Goal: Task Accomplishment & Management: Complete application form

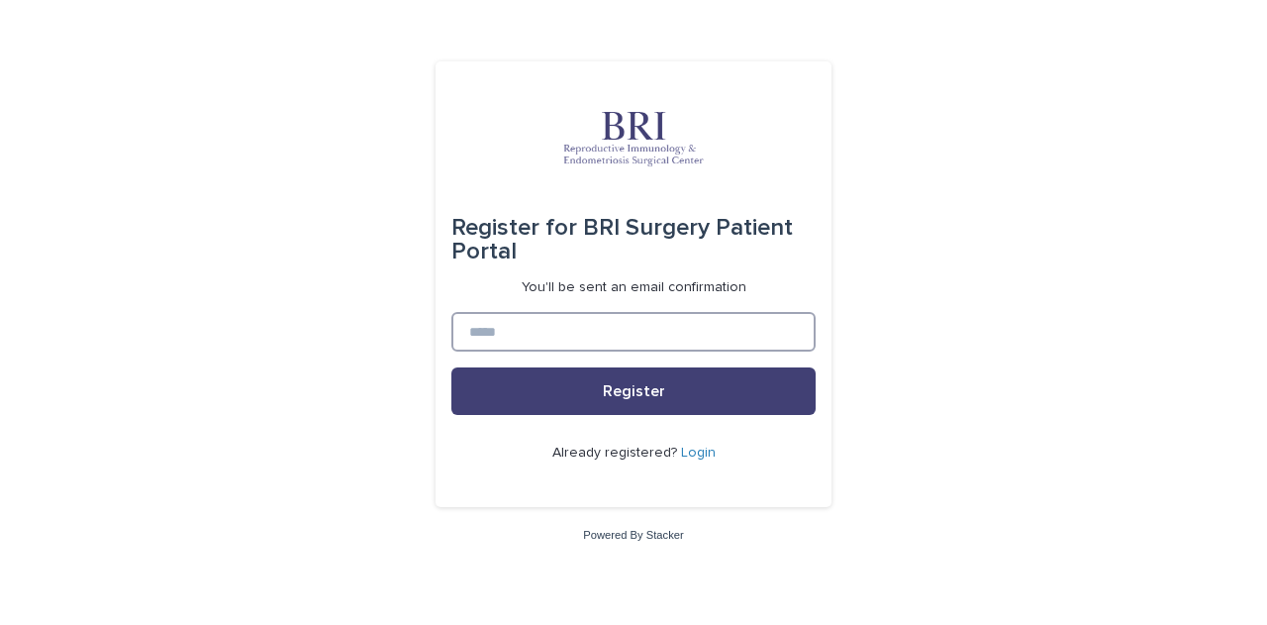
click at [564, 328] on input at bounding box center [633, 332] width 364 height 40
type input "**********"
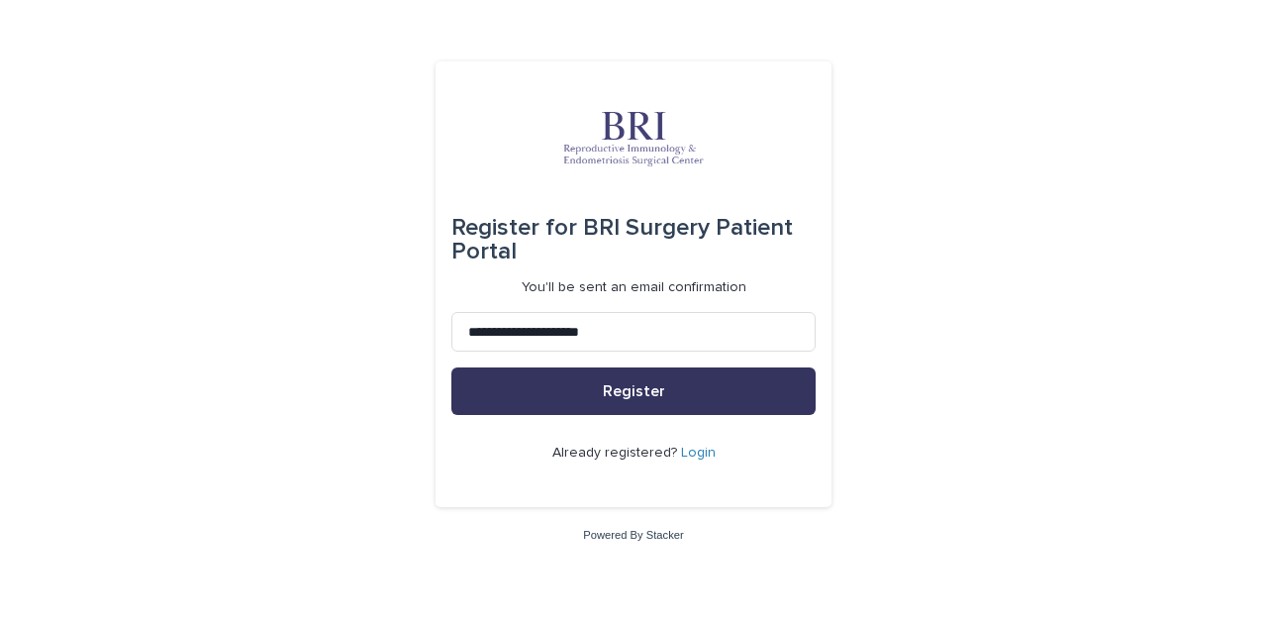
click at [600, 390] on button "Register" at bounding box center [633, 391] width 364 height 48
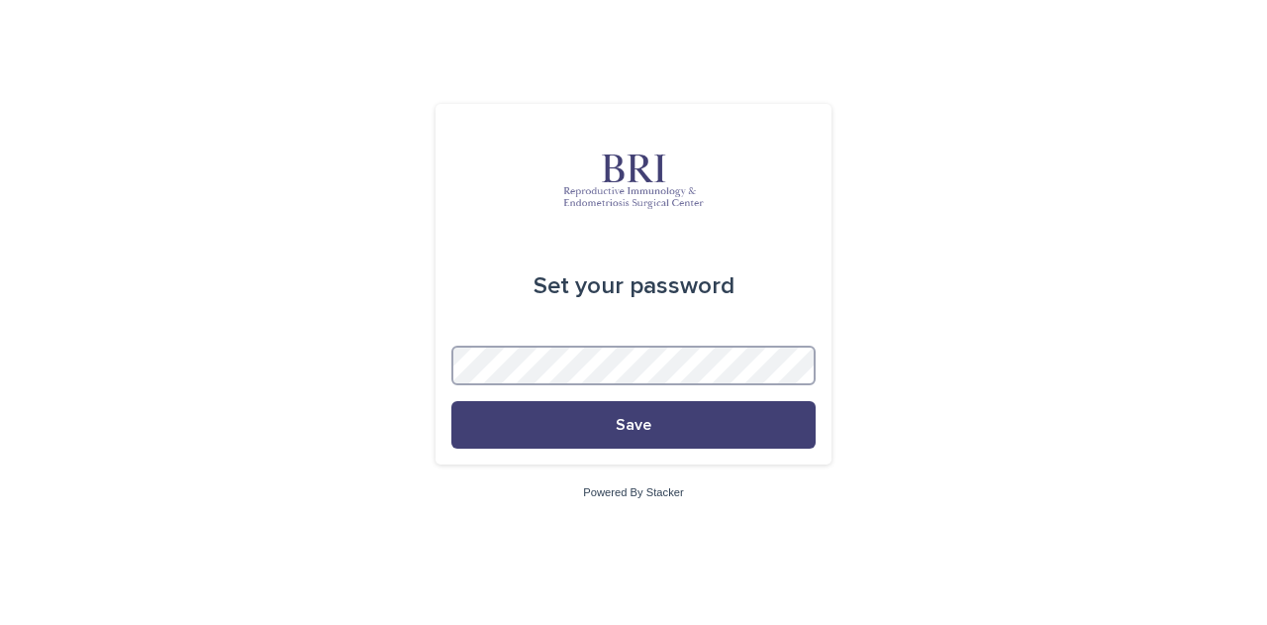
click at [451, 401] on button "Save" at bounding box center [633, 425] width 364 height 48
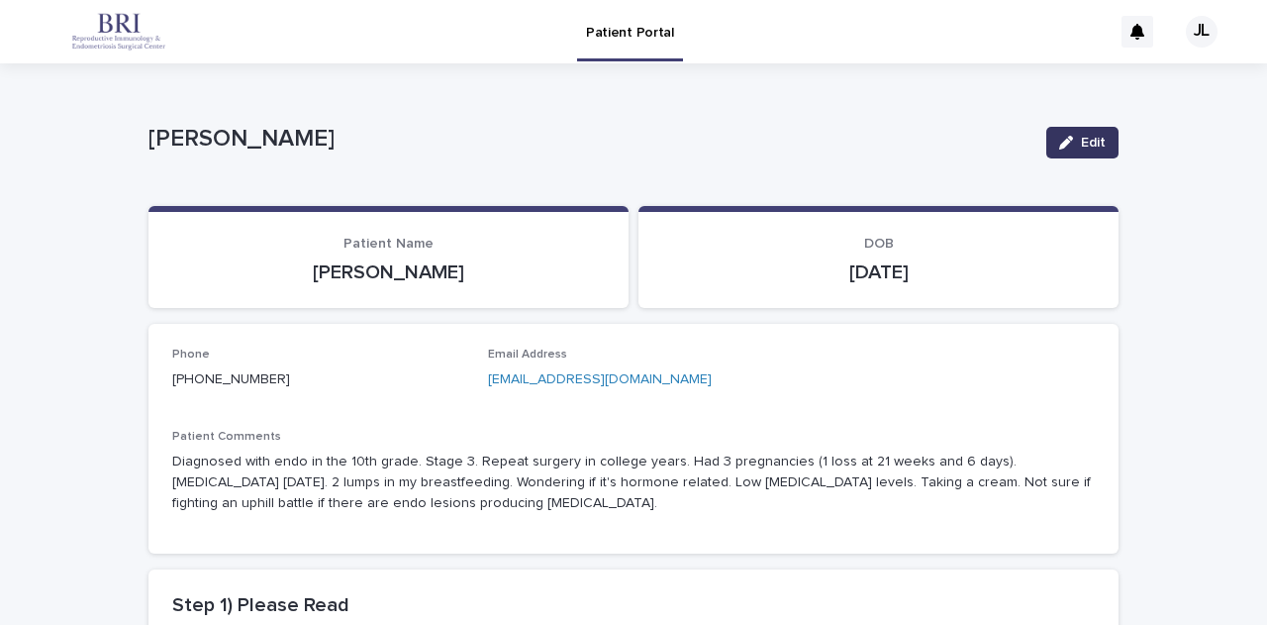
click at [1085, 132] on button "Edit" at bounding box center [1082, 143] width 72 height 32
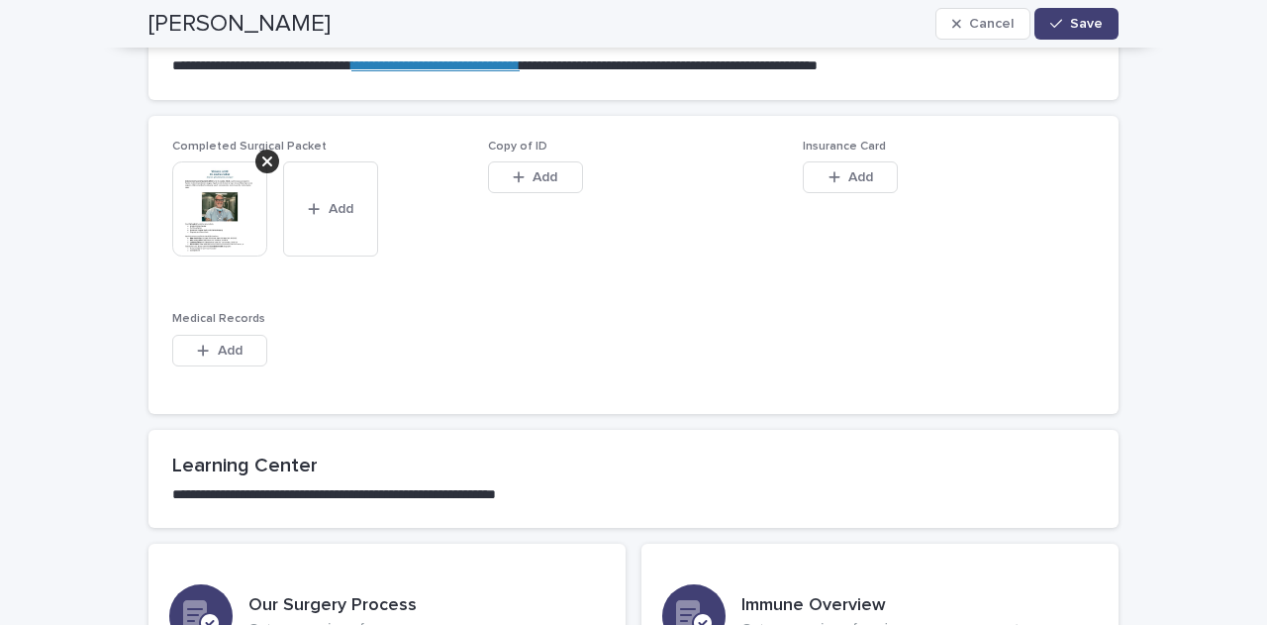
scroll to position [1329, 0]
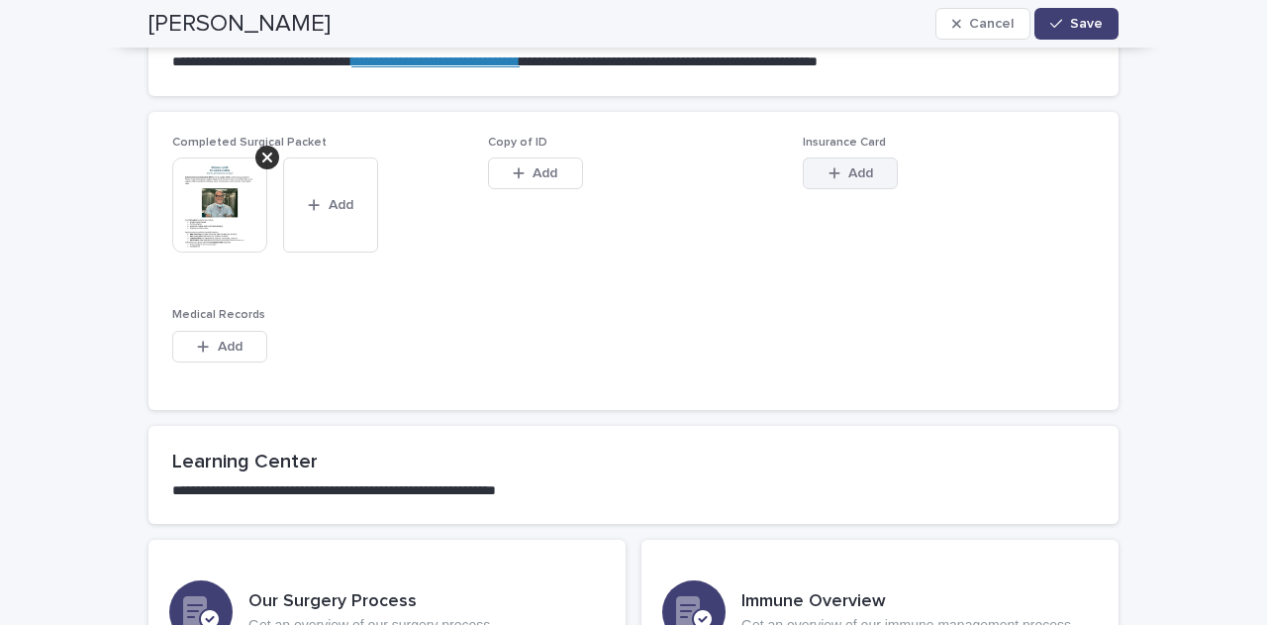
click at [848, 173] on span "Add" at bounding box center [860, 173] width 25 height 14
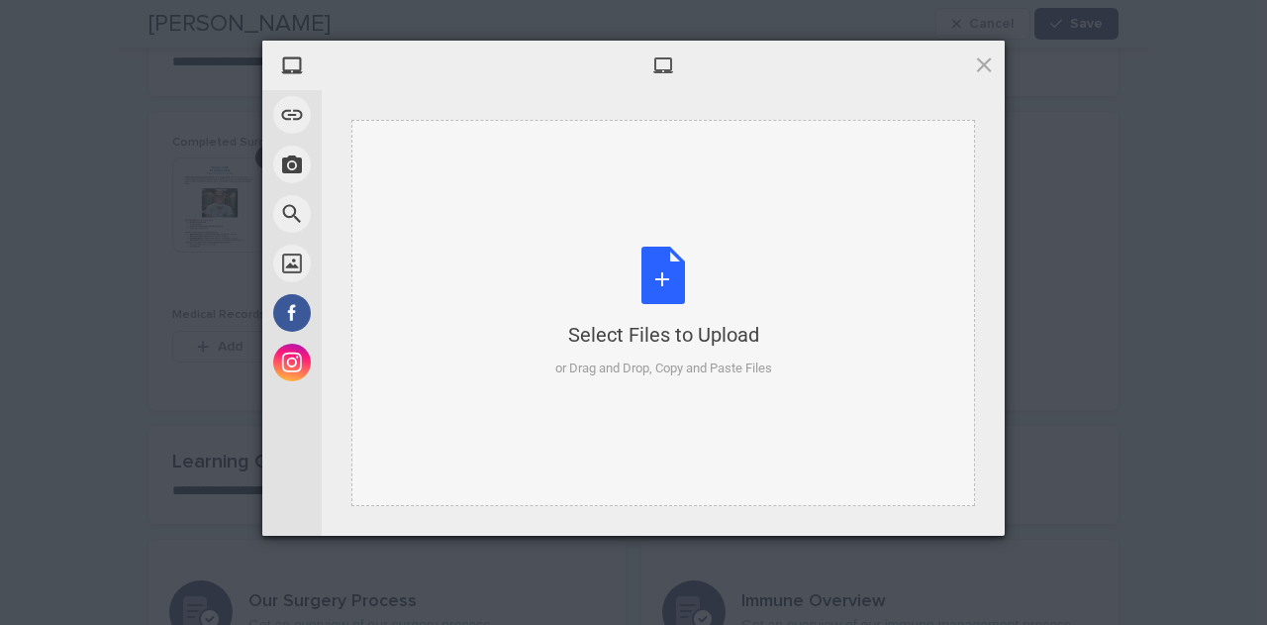
click at [649, 340] on div "Select Files to Upload" at bounding box center [663, 335] width 217 height 28
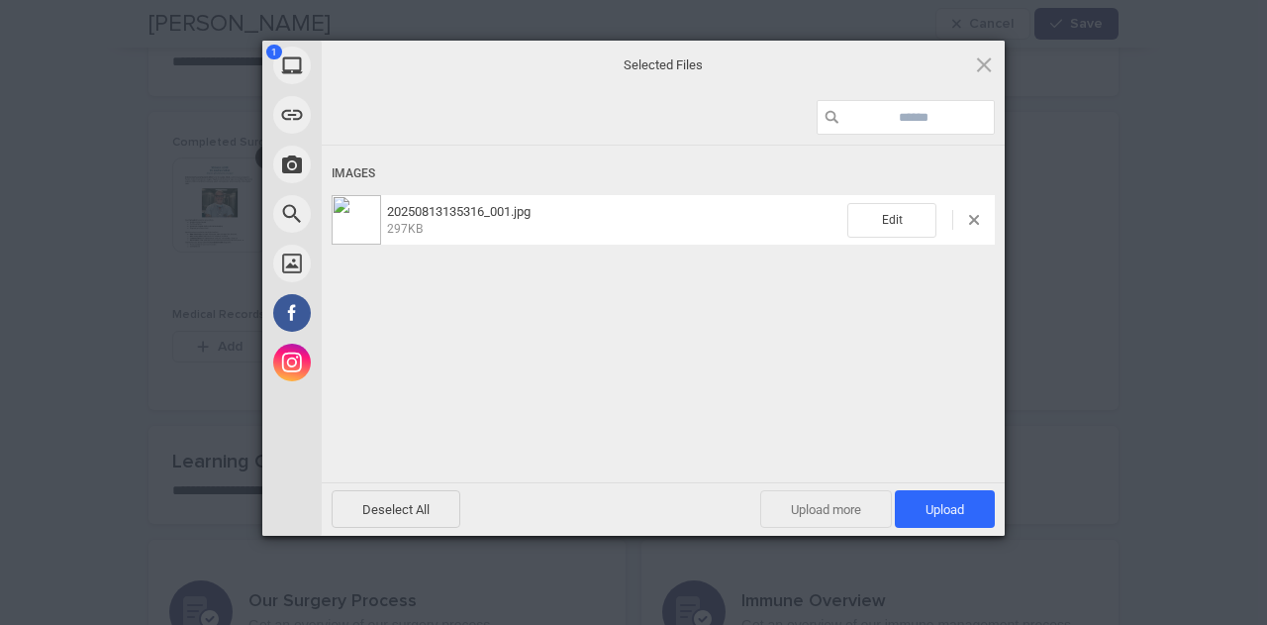
click at [847, 506] on span "Upload more" at bounding box center [826, 509] width 132 height 38
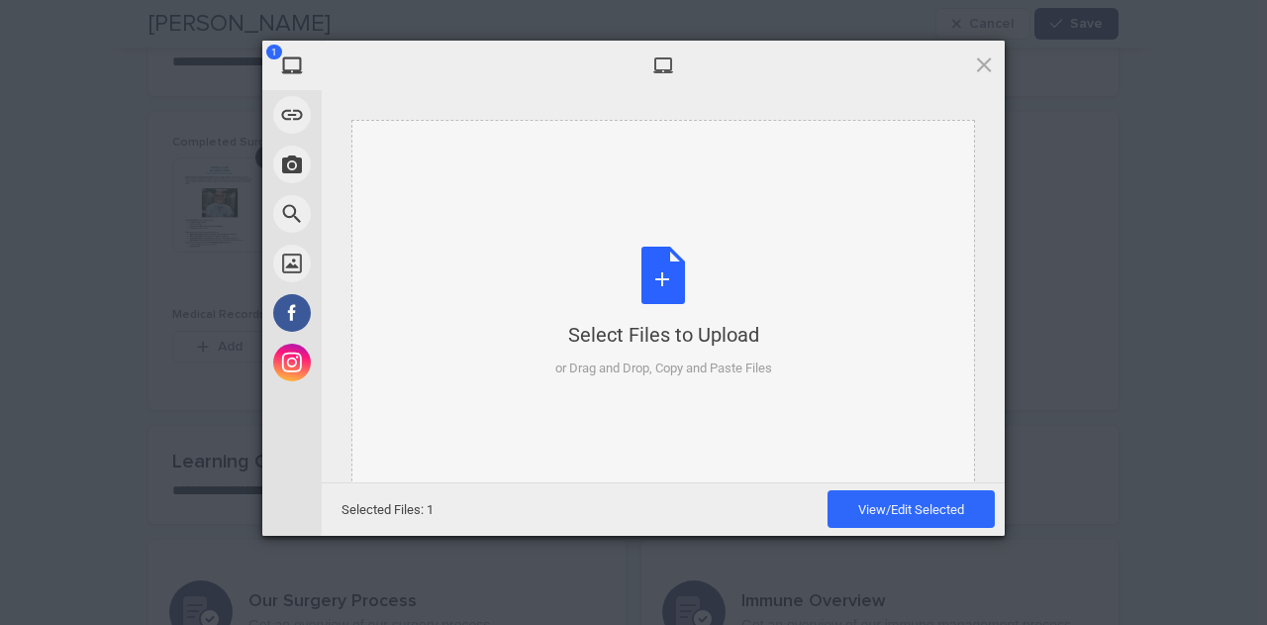
click at [683, 353] on div "Select Files to Upload or Drag and Drop, Copy and Paste Files" at bounding box center [663, 313] width 217 height 132
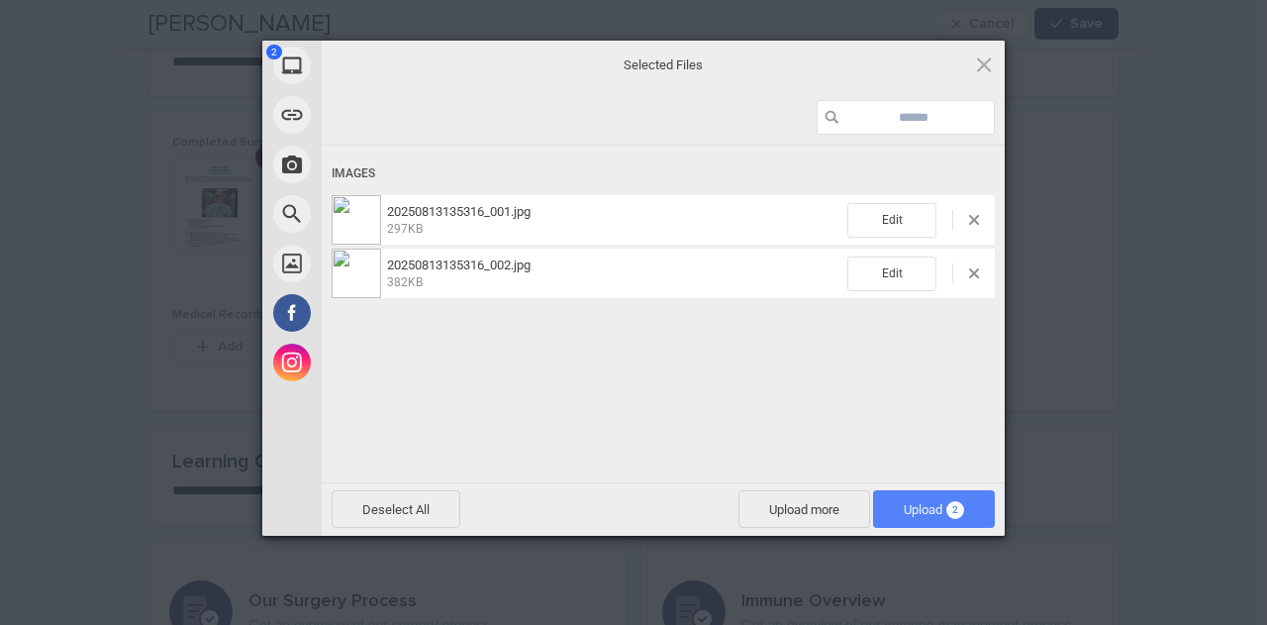
click at [918, 513] on span "Upload 2" at bounding box center [934, 509] width 60 height 15
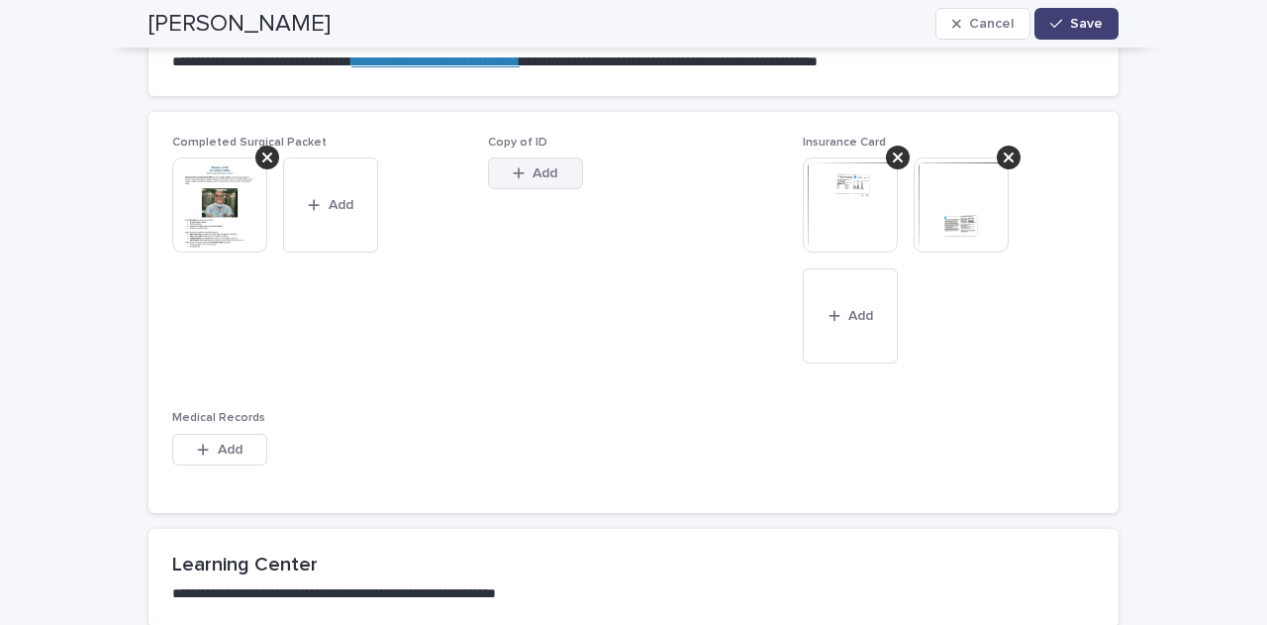
click at [545, 172] on span "Add" at bounding box center [545, 173] width 25 height 14
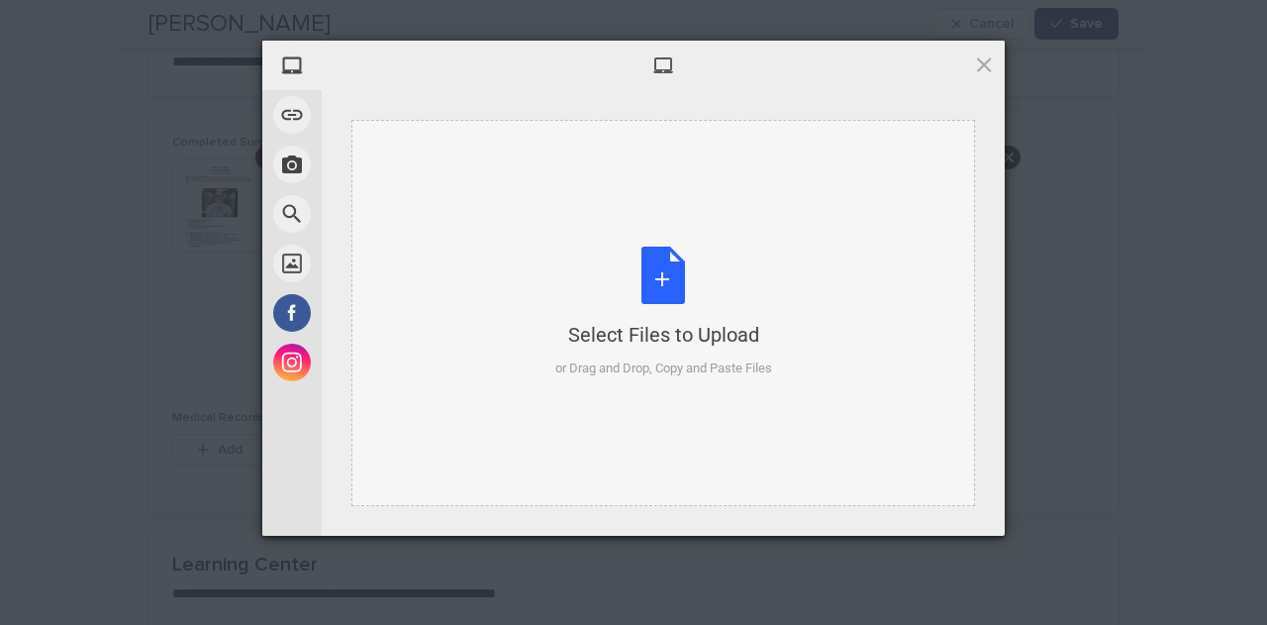
click at [656, 273] on div "Select Files to Upload or Drag and Drop, Copy and Paste Files" at bounding box center [663, 313] width 217 height 132
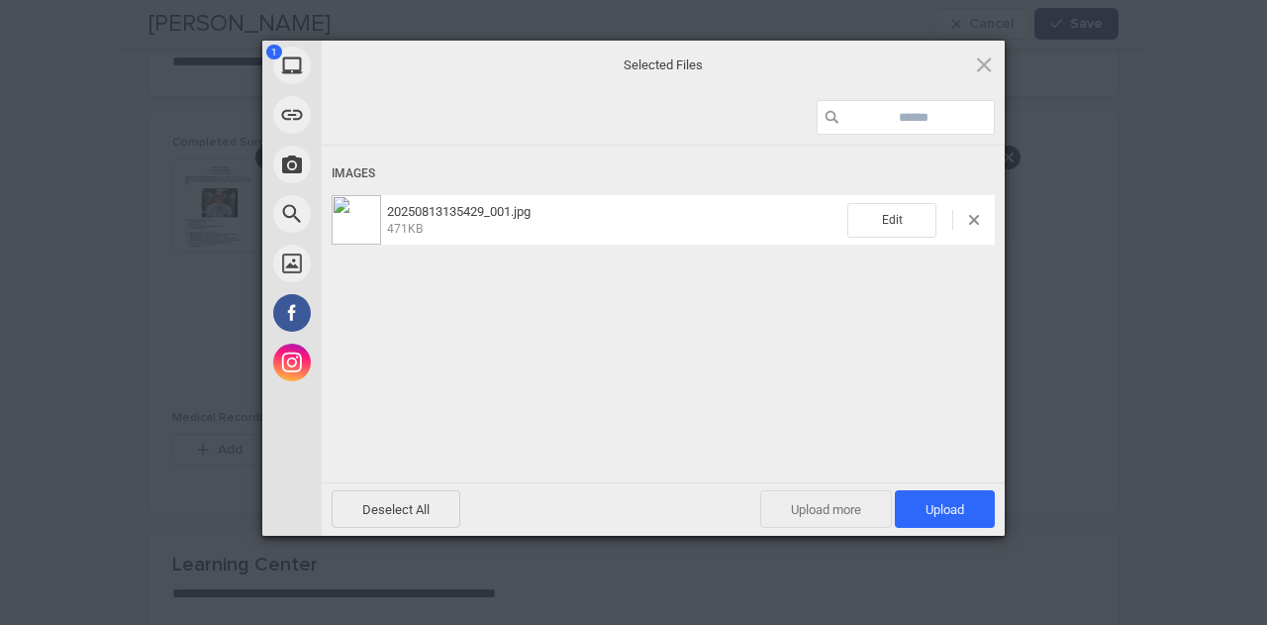
click at [804, 516] on span "Upload more" at bounding box center [826, 509] width 132 height 38
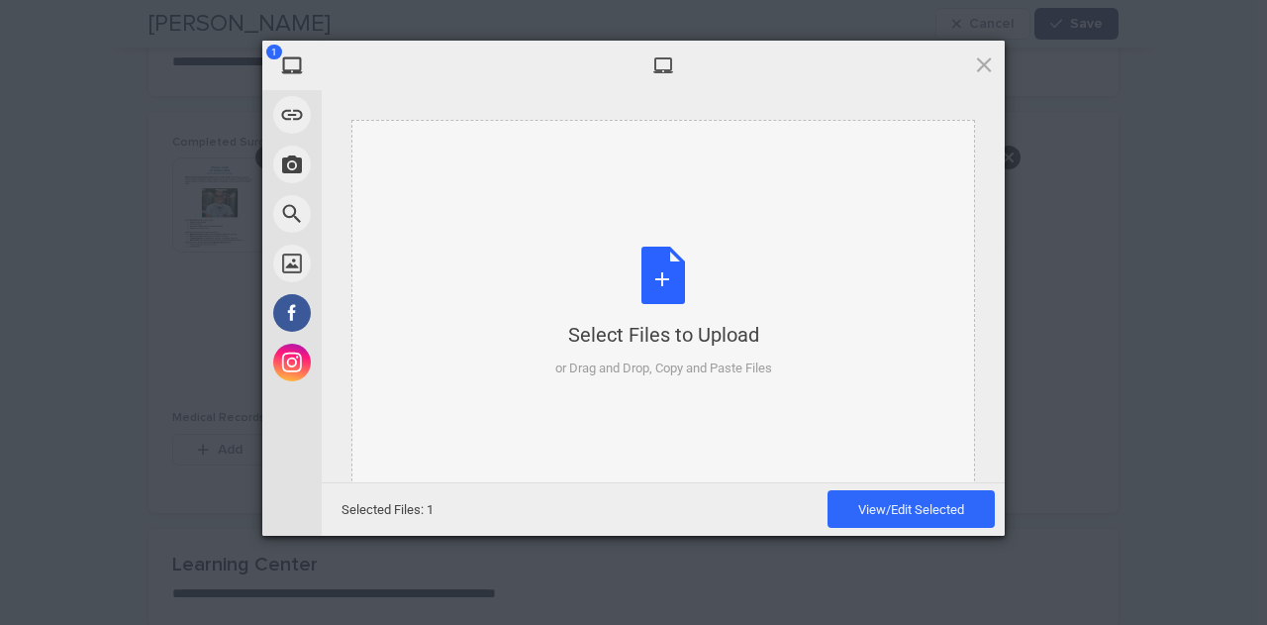
click at [600, 318] on div "Select Files to Upload or Drag and Drop, Copy and Paste Files" at bounding box center [663, 313] width 217 height 132
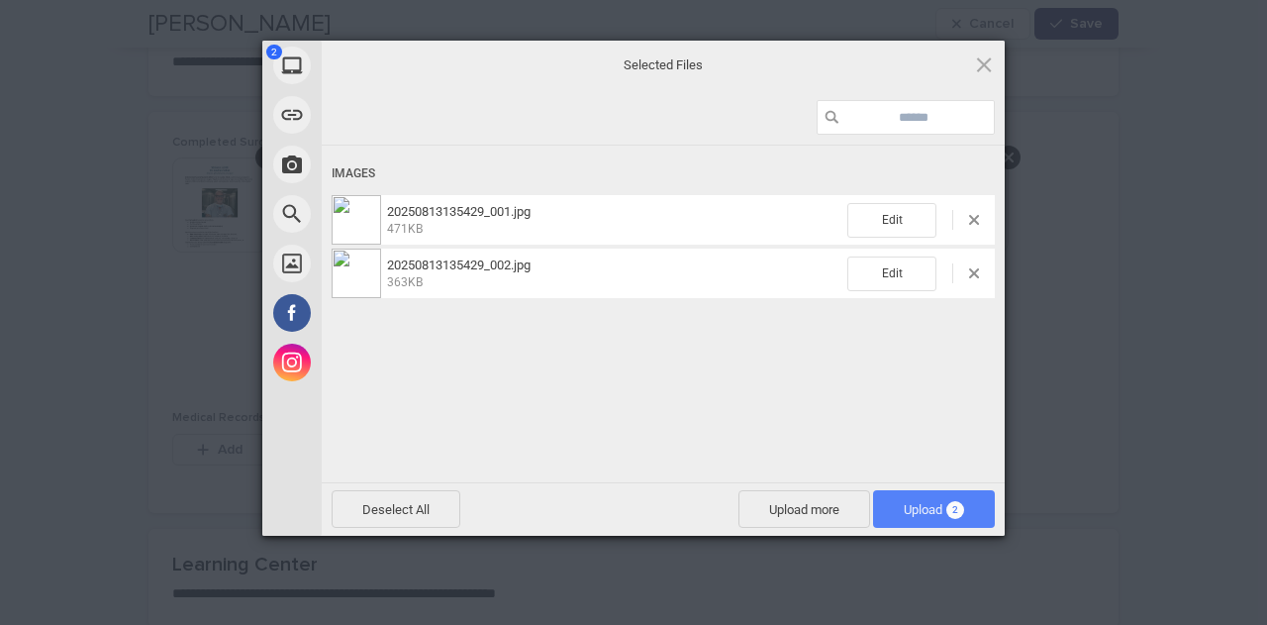
click at [904, 508] on span "Upload 2" at bounding box center [934, 509] width 60 height 15
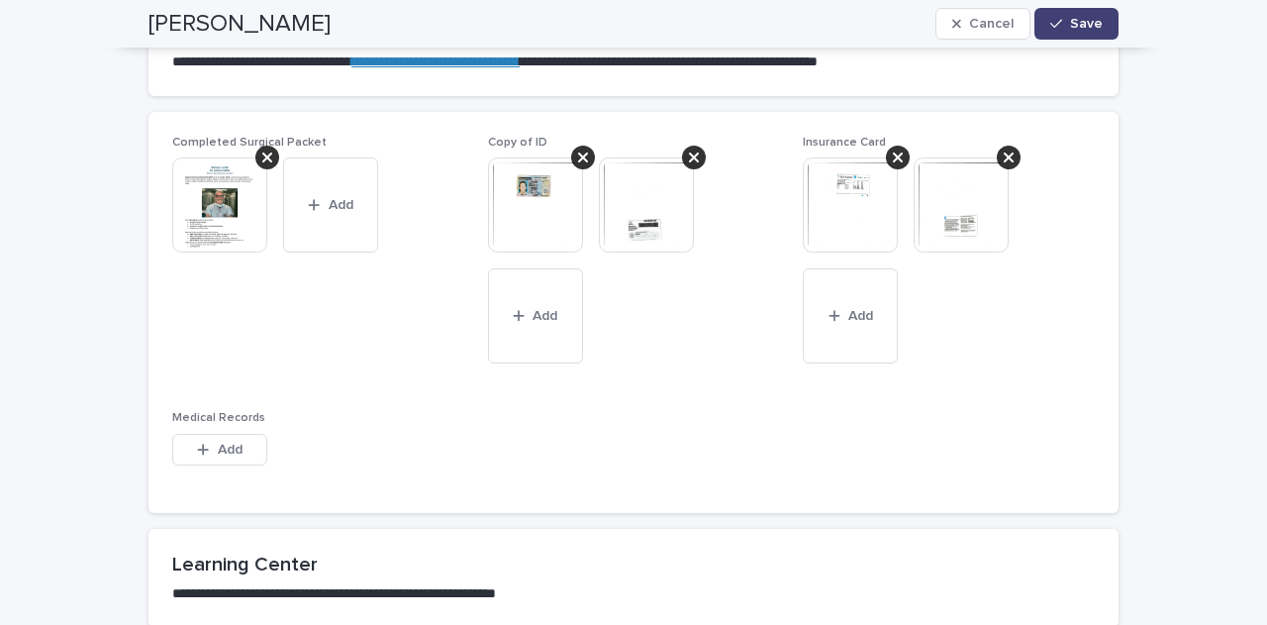
scroll to position [1271, 0]
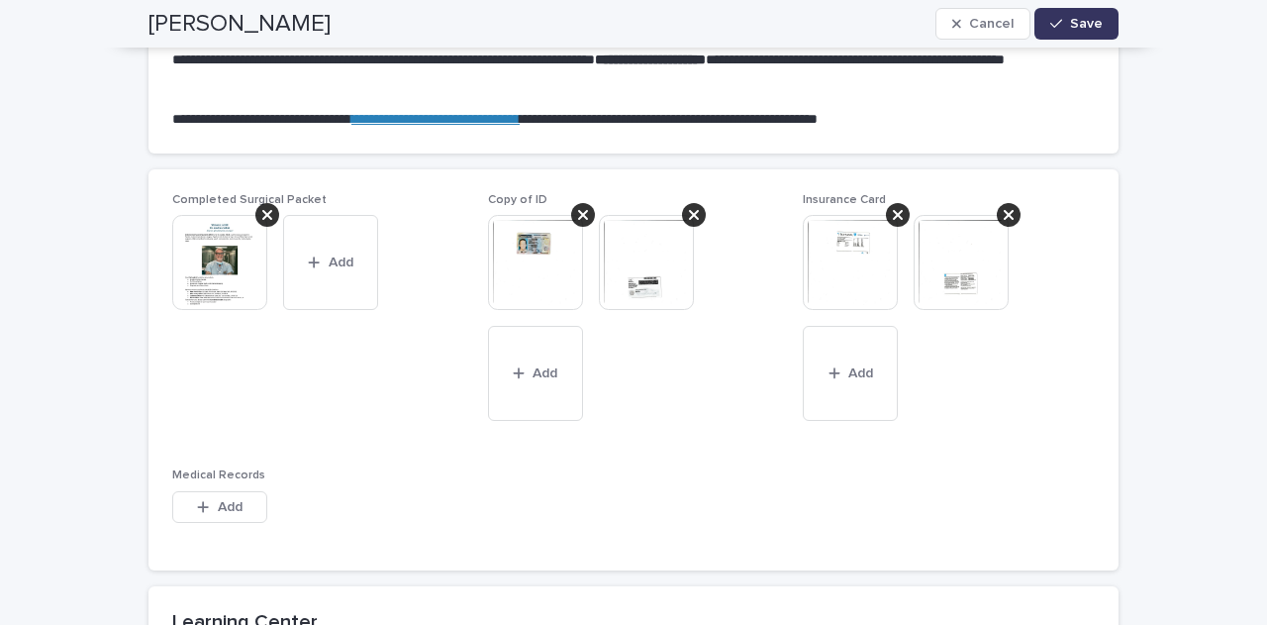
click at [1053, 27] on icon "button" at bounding box center [1056, 24] width 12 height 14
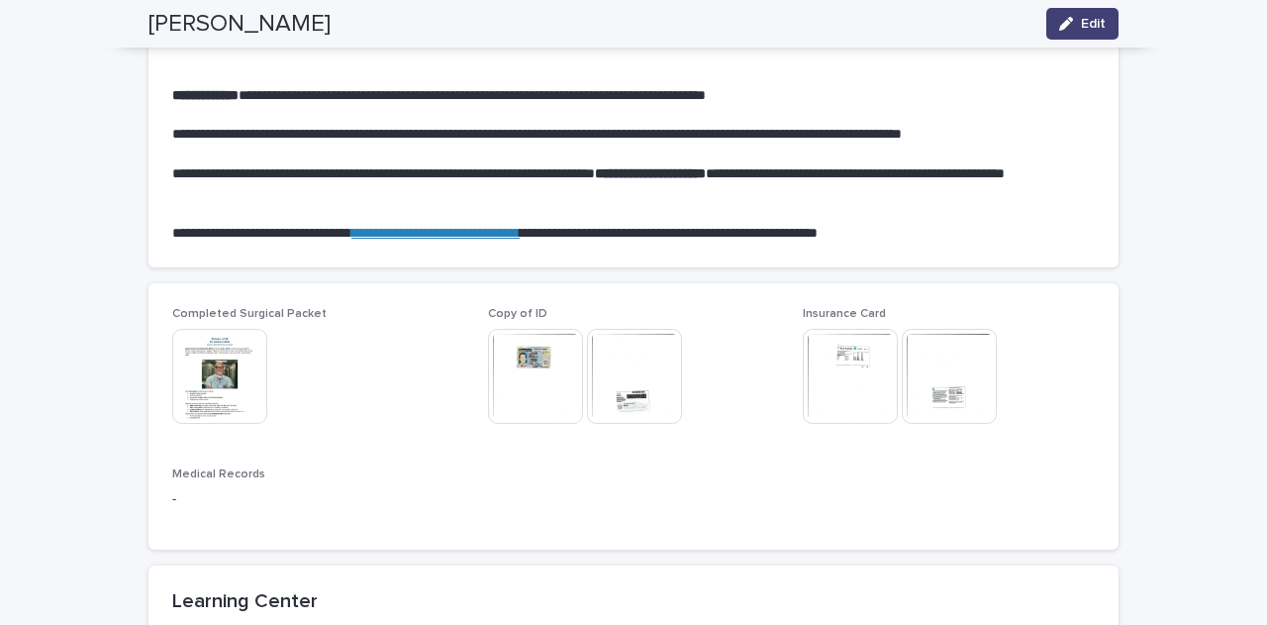
scroll to position [1127, 0]
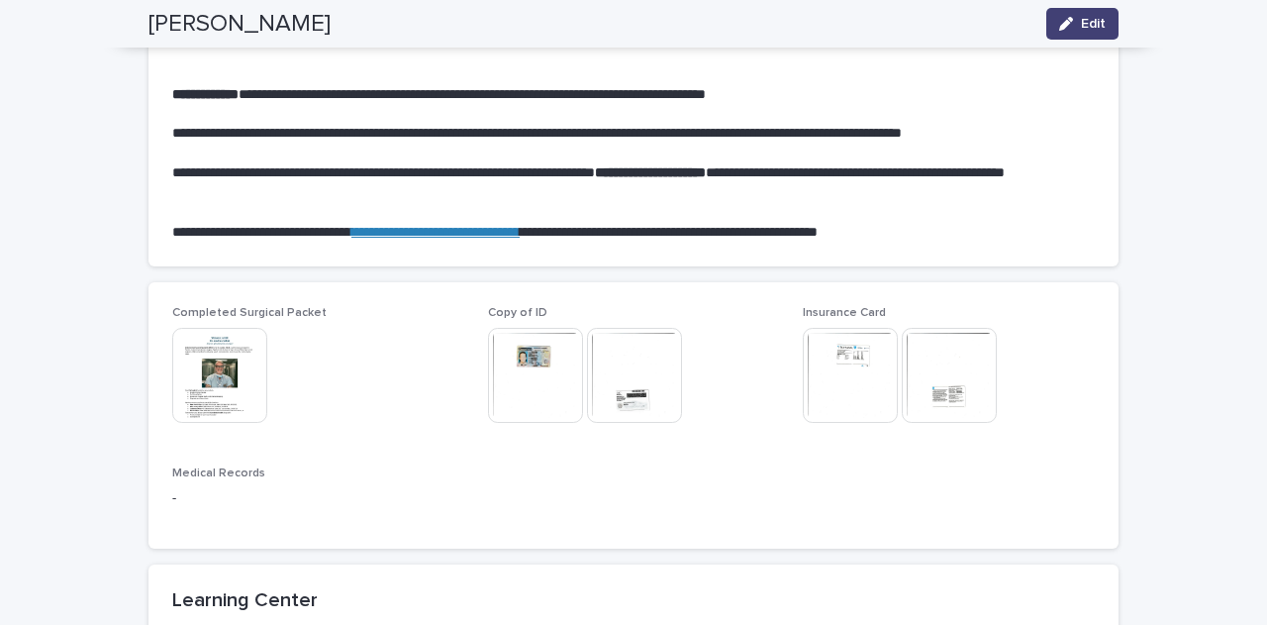
click at [239, 374] on img at bounding box center [219, 375] width 95 height 95
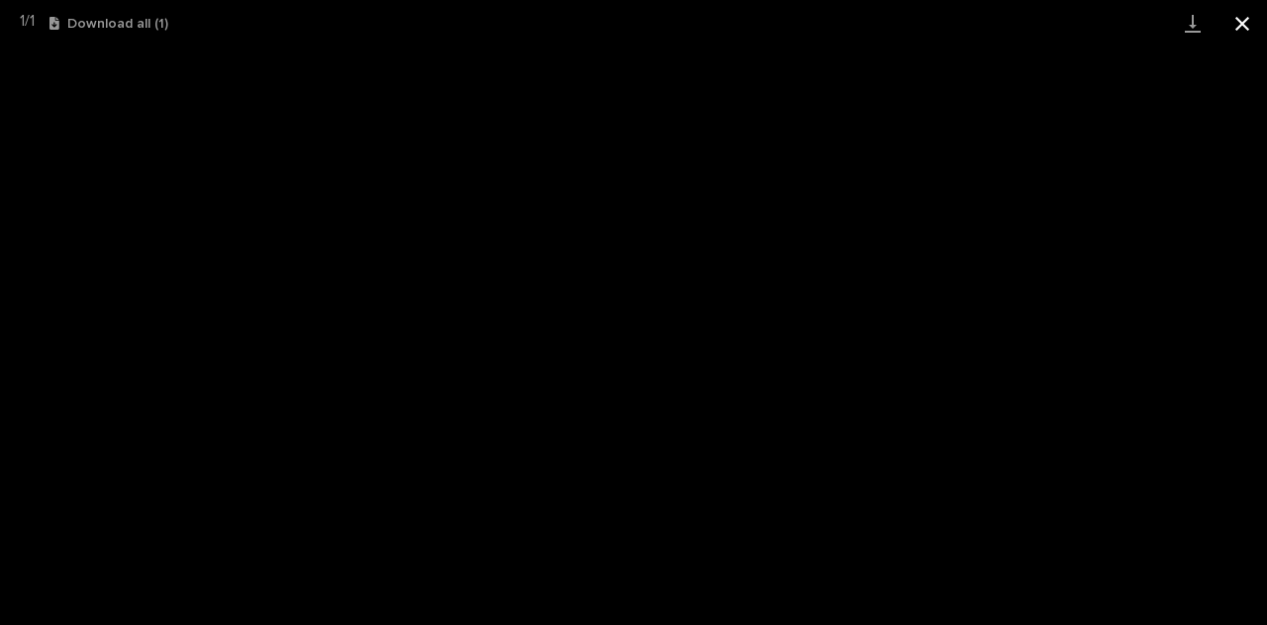
click at [1255, 23] on button "Close gallery" at bounding box center [1243, 23] width 50 height 47
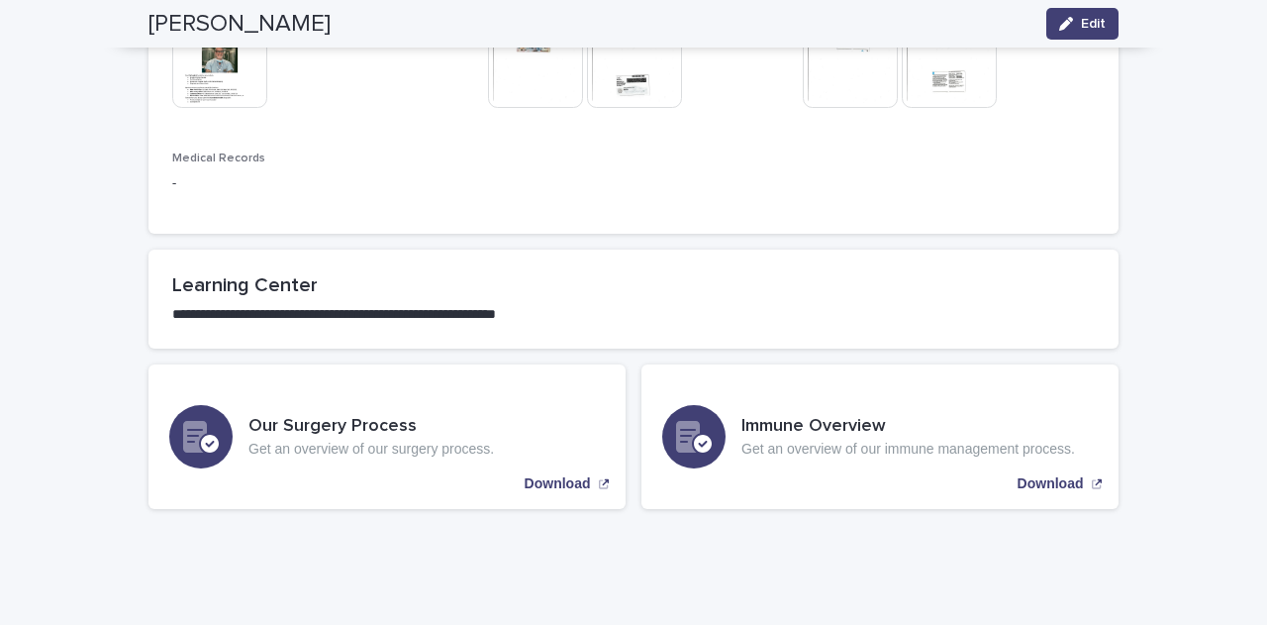
scroll to position [1495, 0]
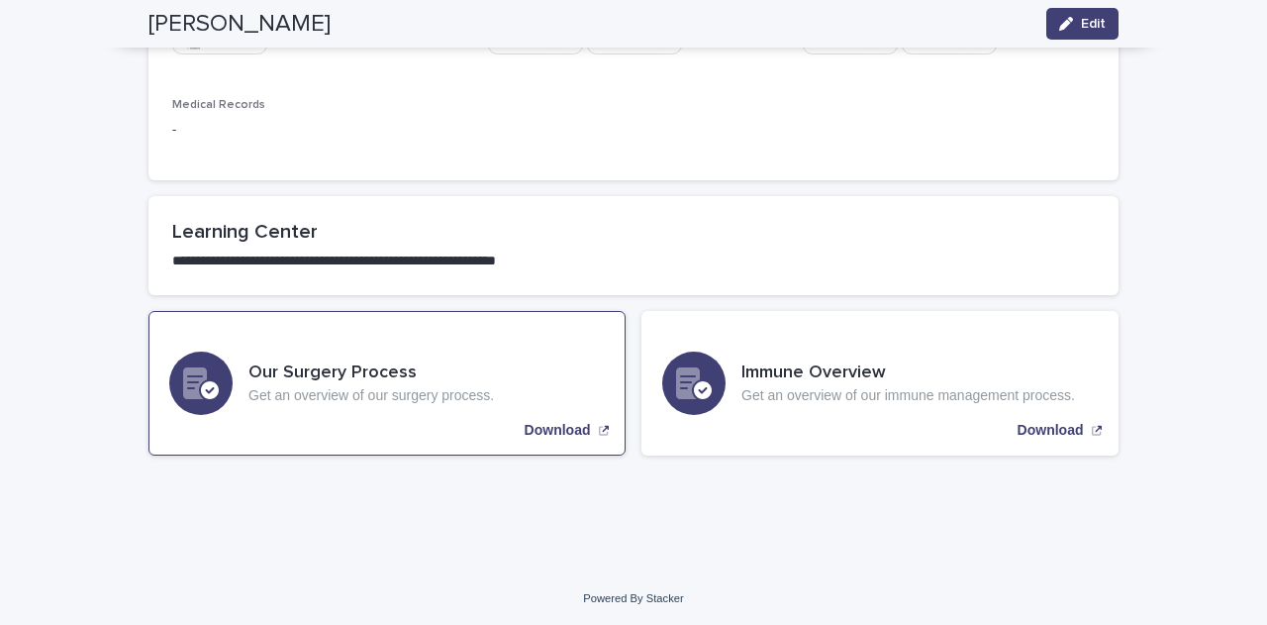
click at [560, 426] on p "Download" at bounding box center [558, 430] width 66 height 17
